Goal: Check status: Check status

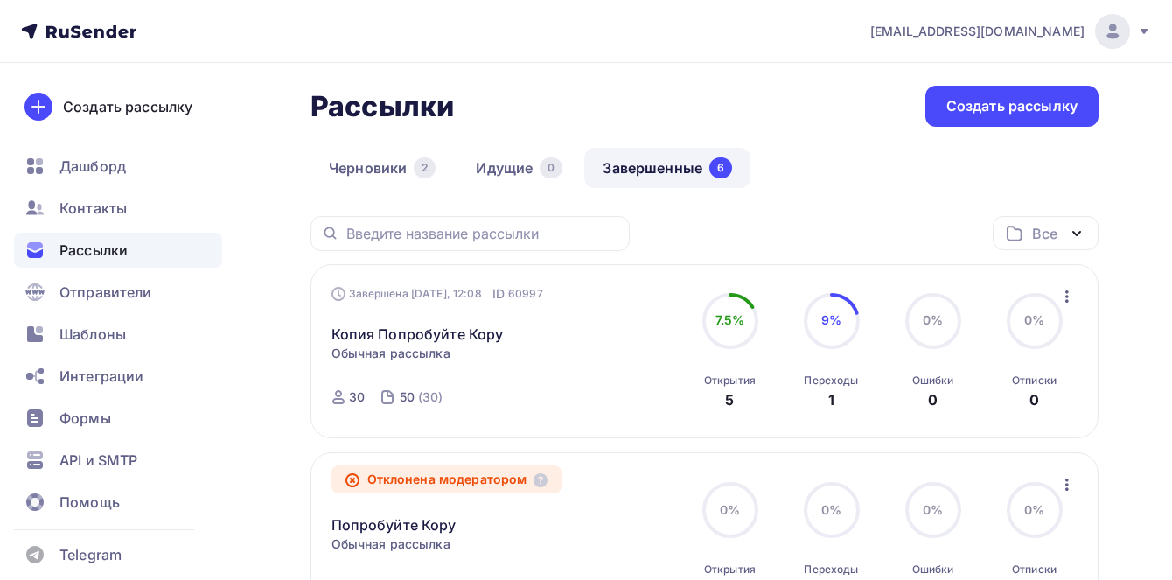
scroll to position [88, 0]
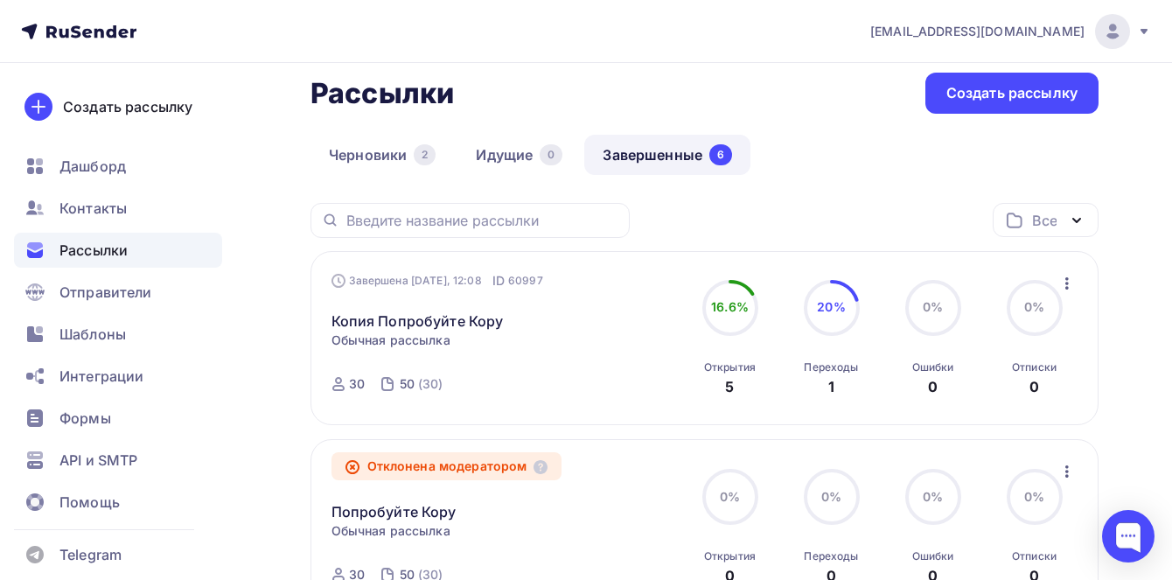
click at [1070, 281] on icon "button" at bounding box center [1067, 283] width 21 height 21
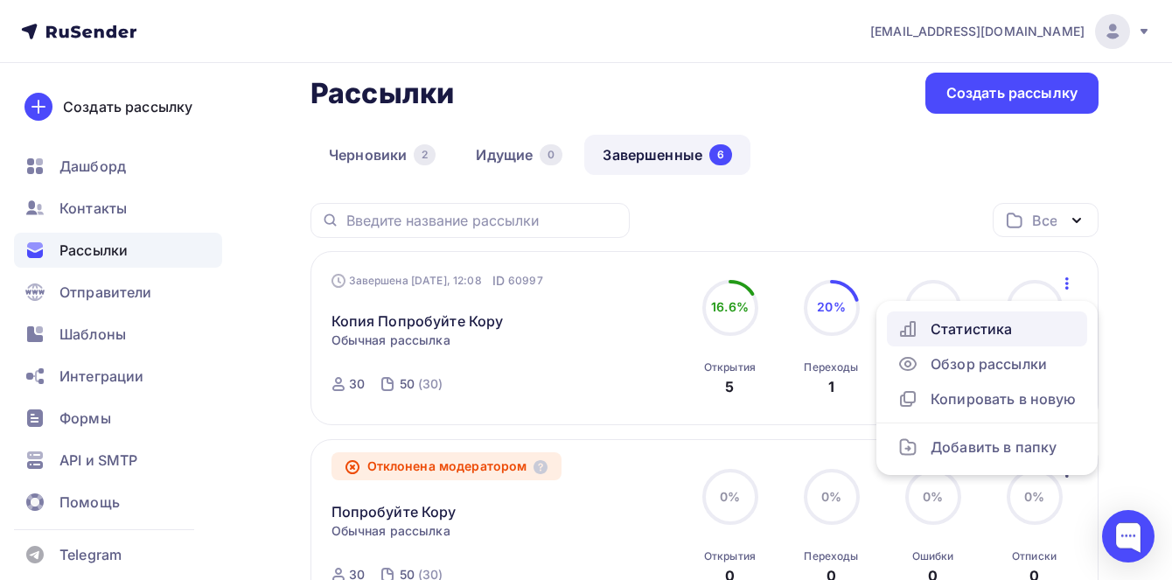
click at [981, 336] on div "Статистика" at bounding box center [987, 328] width 179 height 21
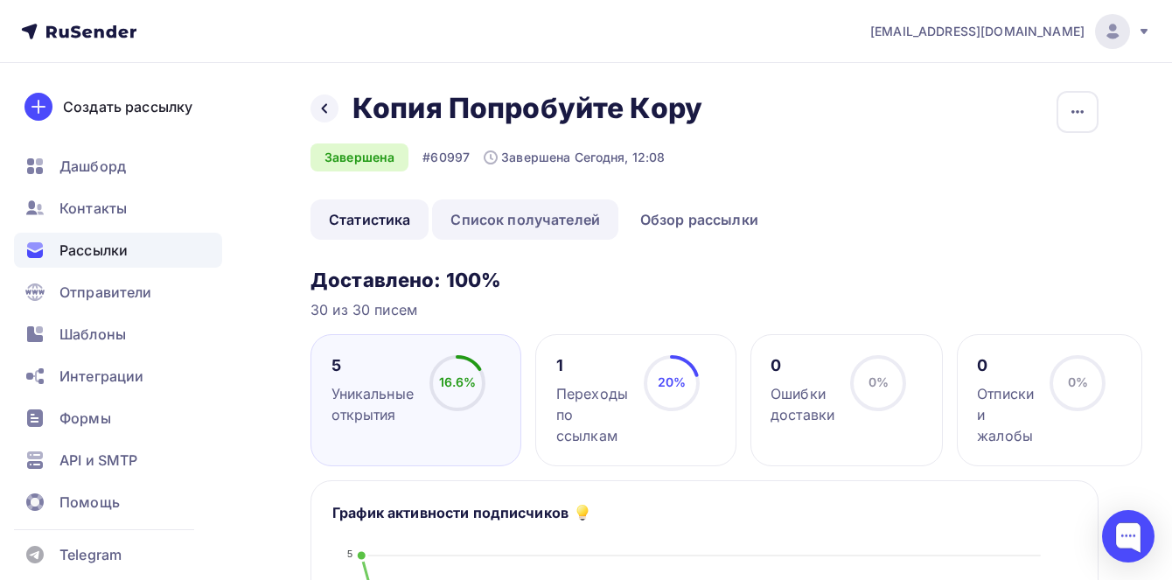
click at [502, 218] on link "Список получателей" at bounding box center [525, 219] width 186 height 40
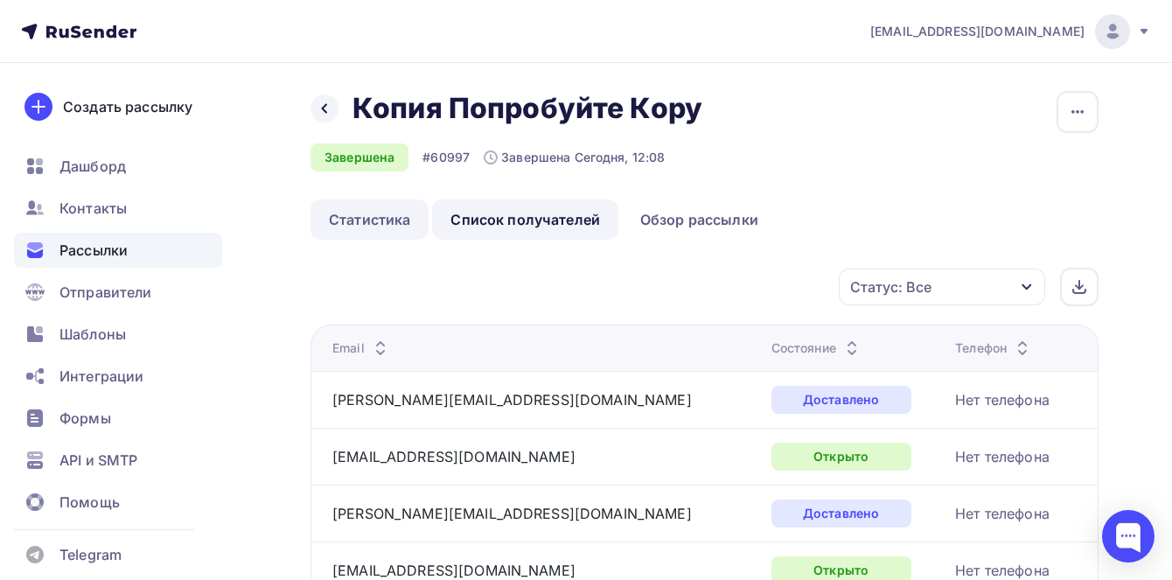
click at [356, 206] on link "Статистика" at bounding box center [370, 219] width 118 height 40
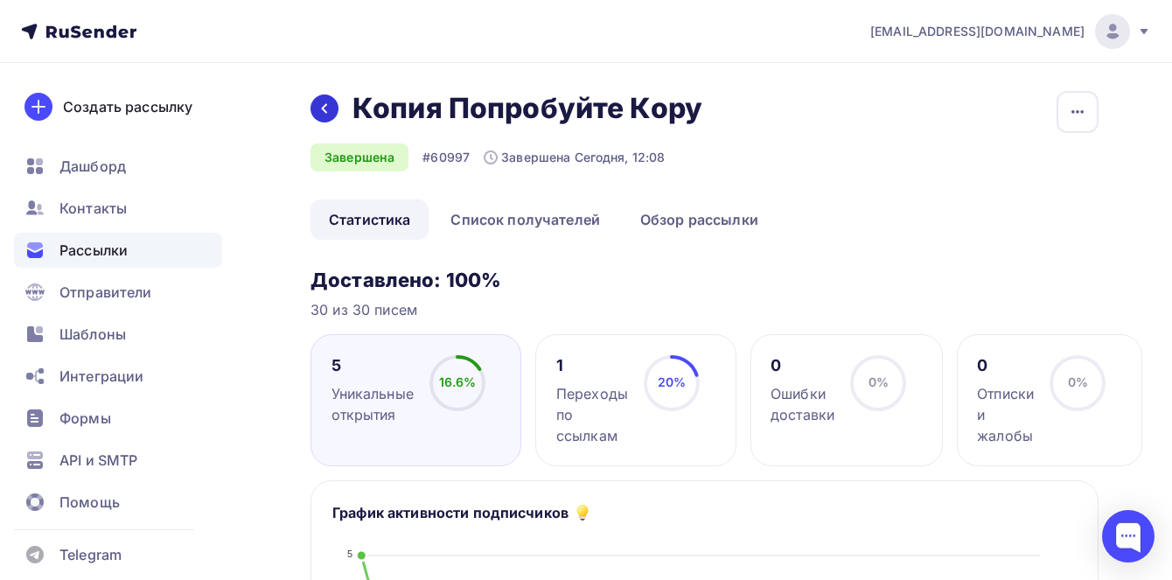
click at [318, 104] on icon at bounding box center [325, 108] width 14 height 14
